Goal: Navigation & Orientation: Find specific page/section

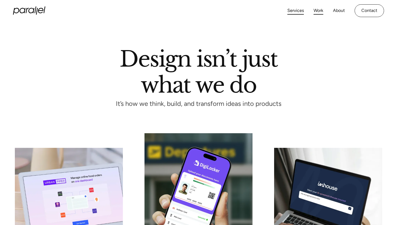
click at [318, 12] on link "Work" at bounding box center [319, 11] width 10 height 8
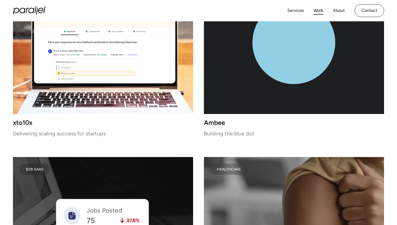
scroll to position [1910, 0]
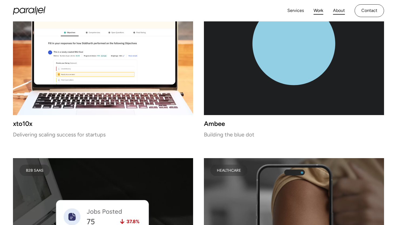
click at [340, 11] on link "About" at bounding box center [339, 11] width 12 height 8
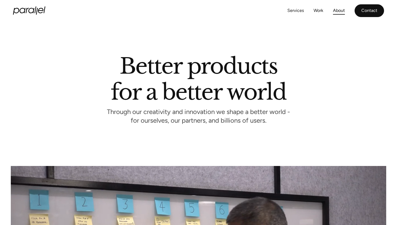
click at [370, 14] on link "Contact" at bounding box center [369, 10] width 29 height 13
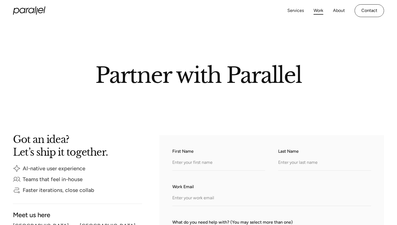
click at [322, 11] on link "Work" at bounding box center [319, 11] width 10 height 8
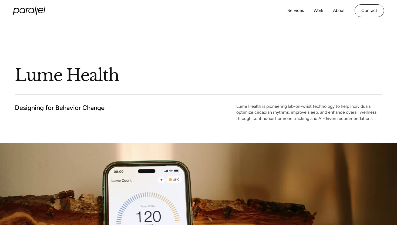
click at [33, 6] on div "Services Work About Careers Contact LinkedIn Twitter (X)" at bounding box center [198, 10] width 371 height 21
click at [33, 10] on icon "home" at bounding box center [31, 10] width 6 height 5
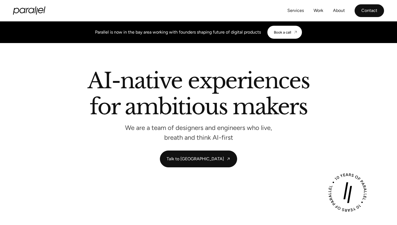
click at [380, 11] on link "Contact" at bounding box center [369, 10] width 29 height 13
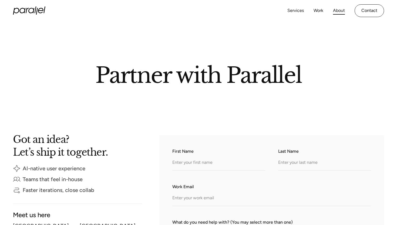
click at [339, 9] on link "About" at bounding box center [339, 11] width 12 height 8
